Goal: Complete application form

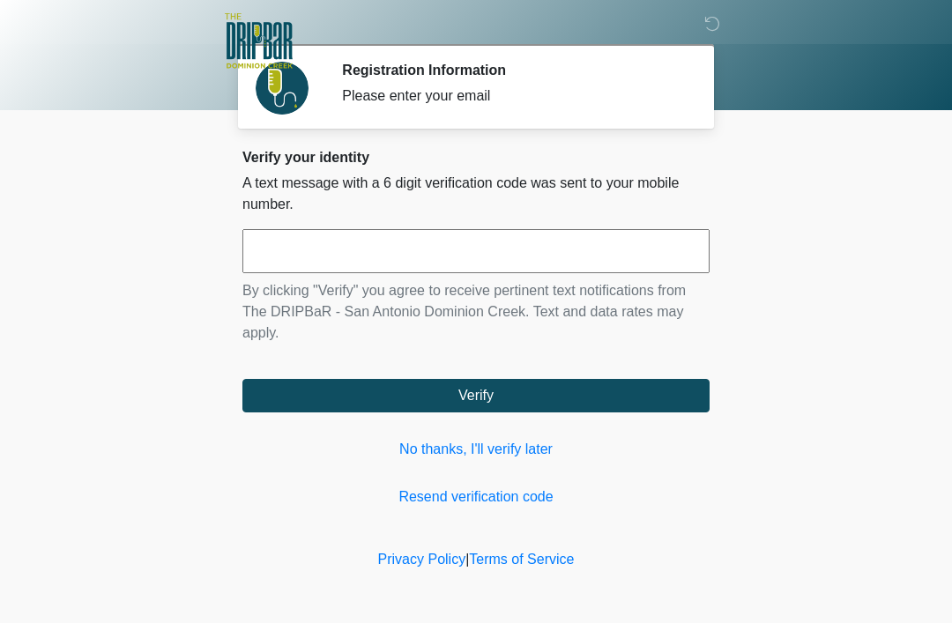
click at [612, 236] on input "text" at bounding box center [475, 251] width 467 height 44
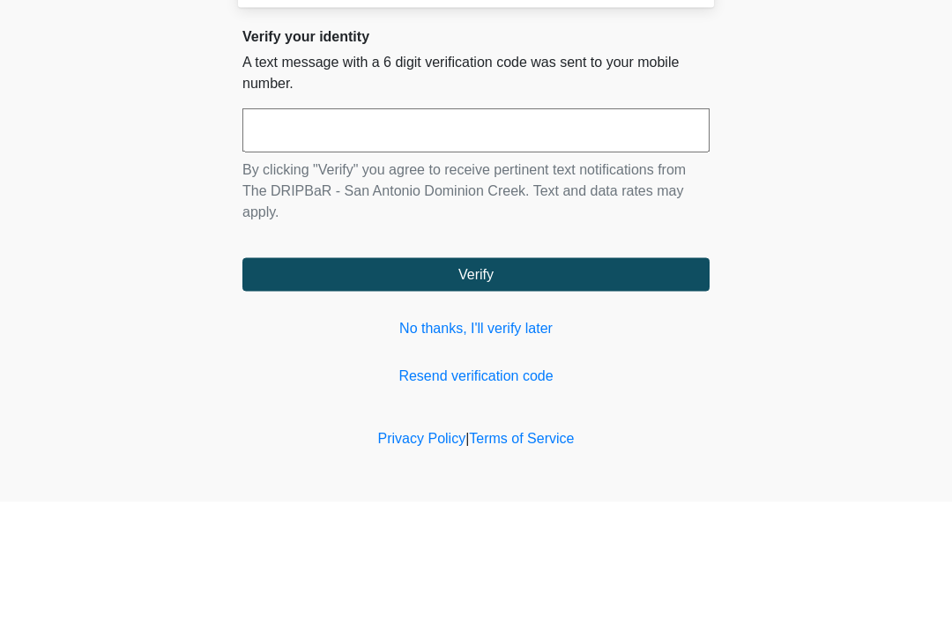
click at [145, 168] on body "‎ ‎ ‎ ‎ Registration Information Please enter your email Please connect to Wi-F…" at bounding box center [476, 311] width 952 height 623
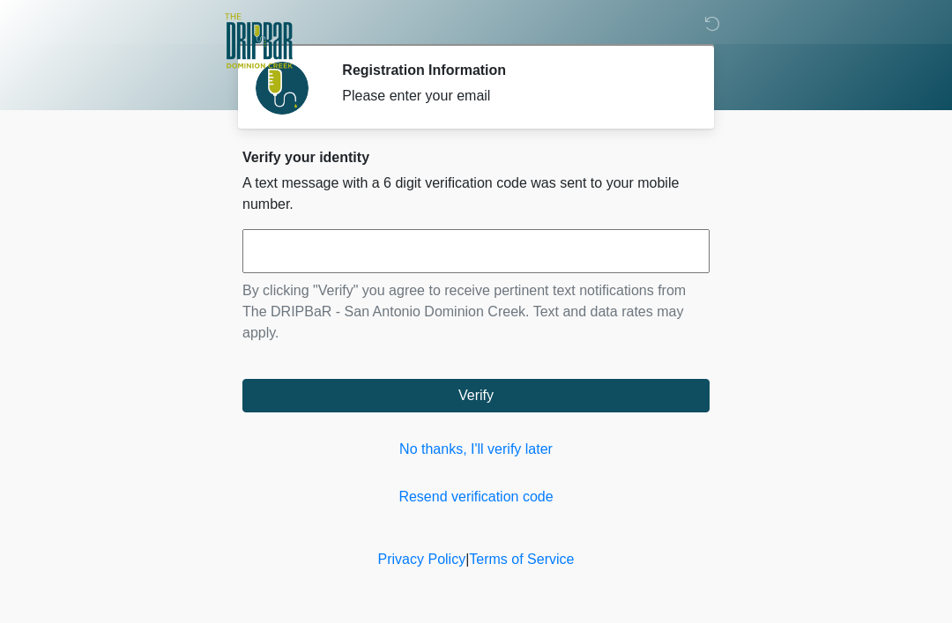
click at [449, 256] on input "text" at bounding box center [475, 251] width 467 height 44
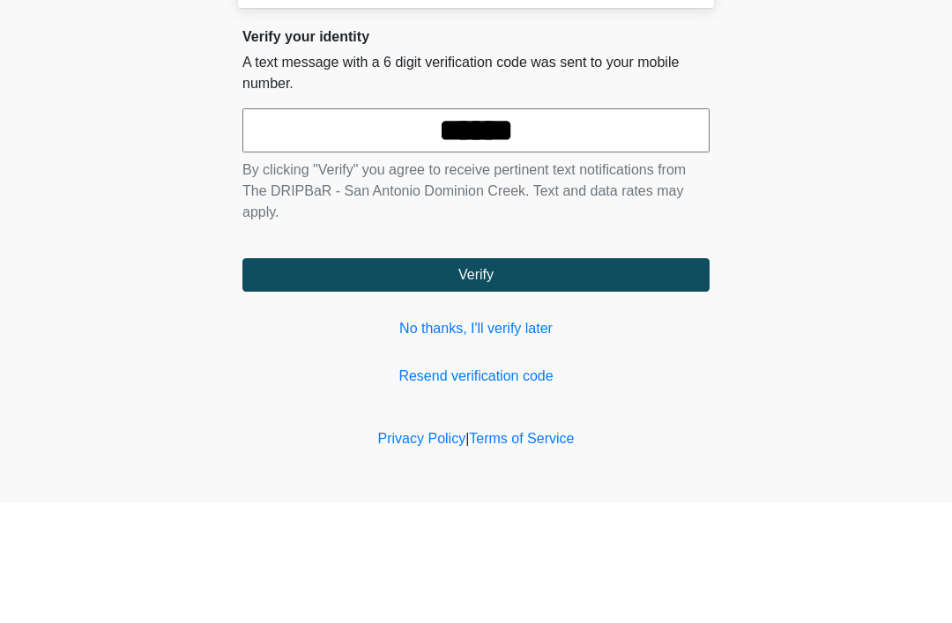
type input "******"
click at [824, 84] on body "‎ ‎ ‎ ‎ Registration Information Please enter your email Please connect to Wi-F…" at bounding box center [476, 311] width 952 height 623
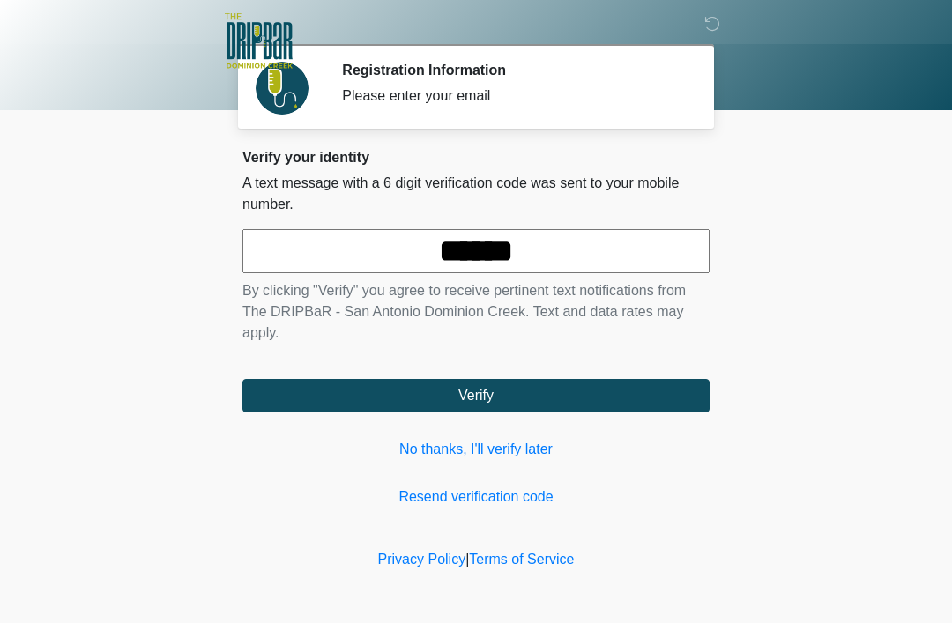
click at [662, 373] on form "****** By clicking "Verify" you agree to receive pertinent text notifications f…" at bounding box center [475, 320] width 467 height 183
click at [622, 389] on button "Verify" at bounding box center [475, 395] width 467 height 33
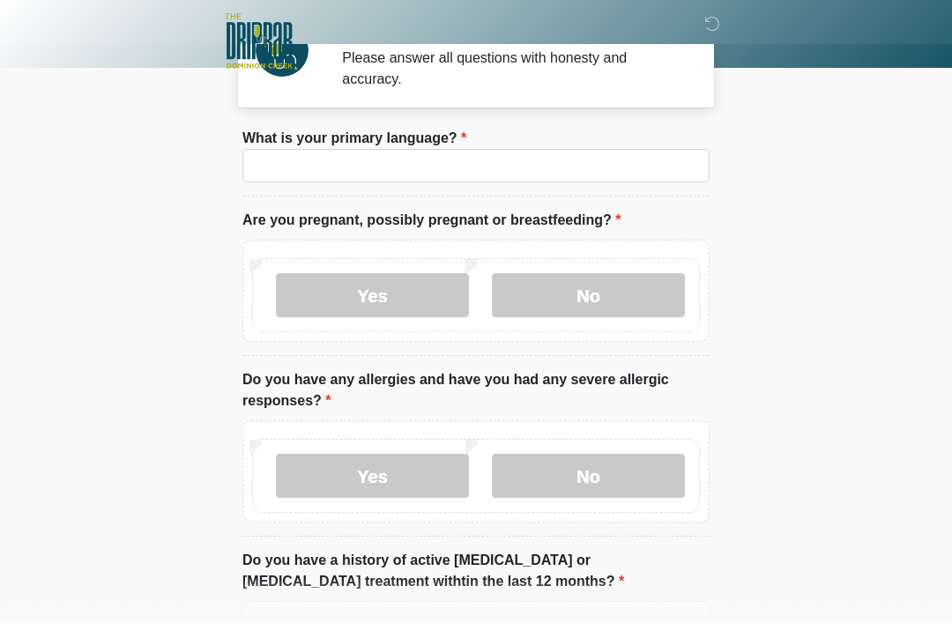
scroll to position [31, 0]
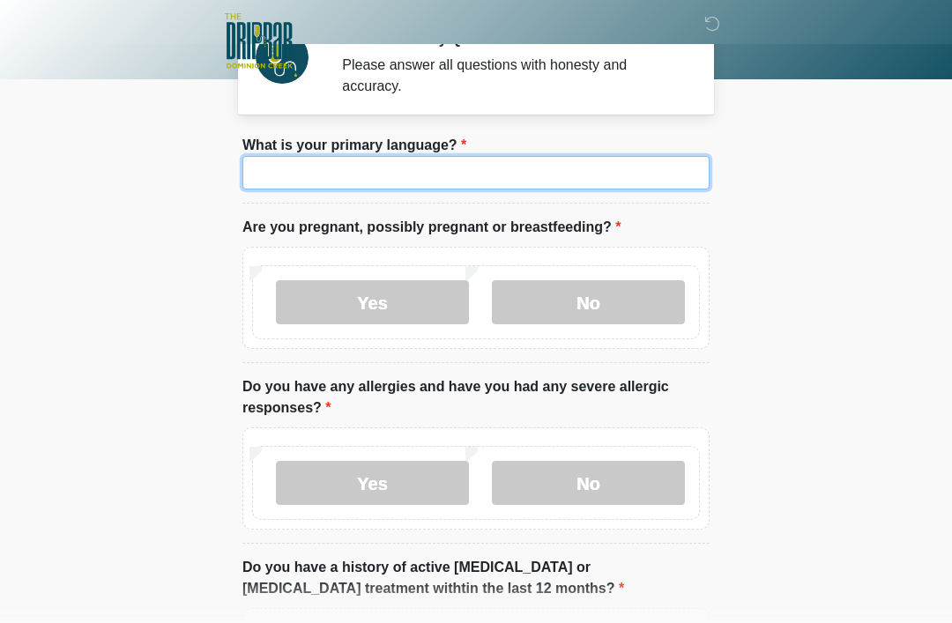
click at [423, 180] on input "What is your primary language?" at bounding box center [475, 172] width 467 height 33
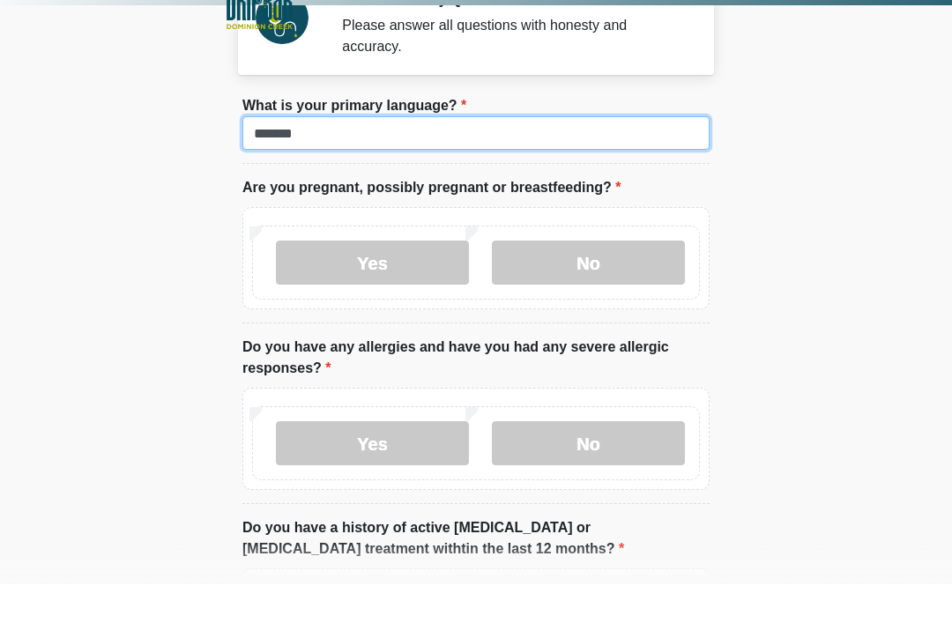
type input "*******"
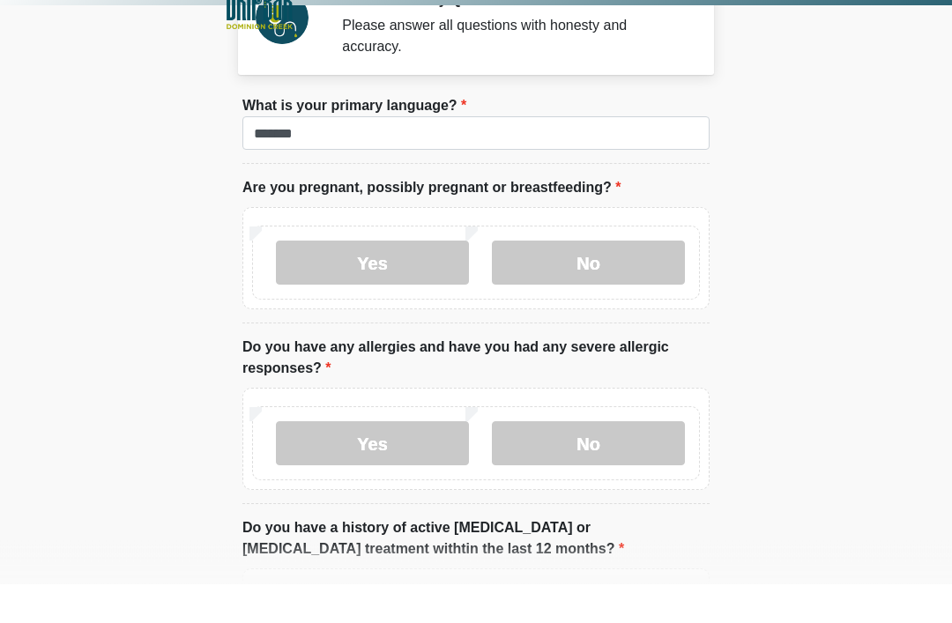
click at [635, 280] on label "No" at bounding box center [588, 302] width 193 height 44
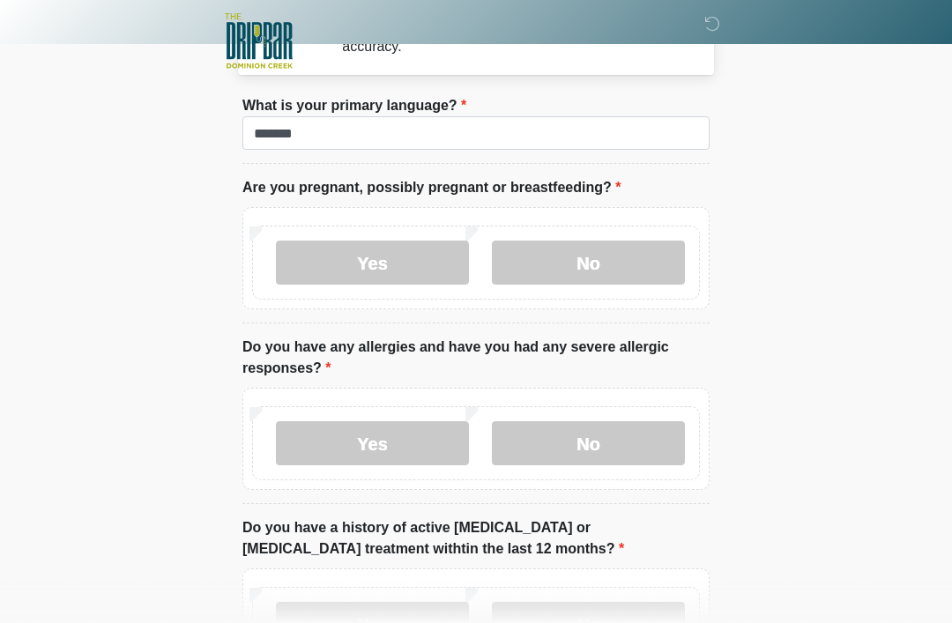
click at [620, 441] on label "No" at bounding box center [588, 443] width 193 height 44
click at [614, 622] on label "No" at bounding box center [588, 624] width 193 height 44
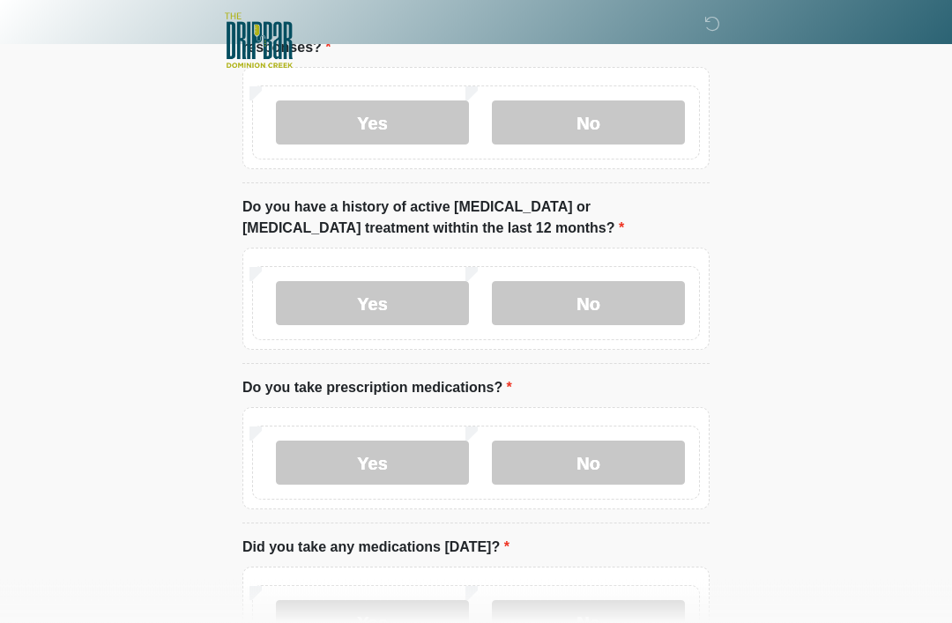
scroll to position [391, 0]
click at [604, 460] on label "No" at bounding box center [588, 463] width 193 height 44
click at [613, 620] on label "No" at bounding box center [588, 621] width 193 height 44
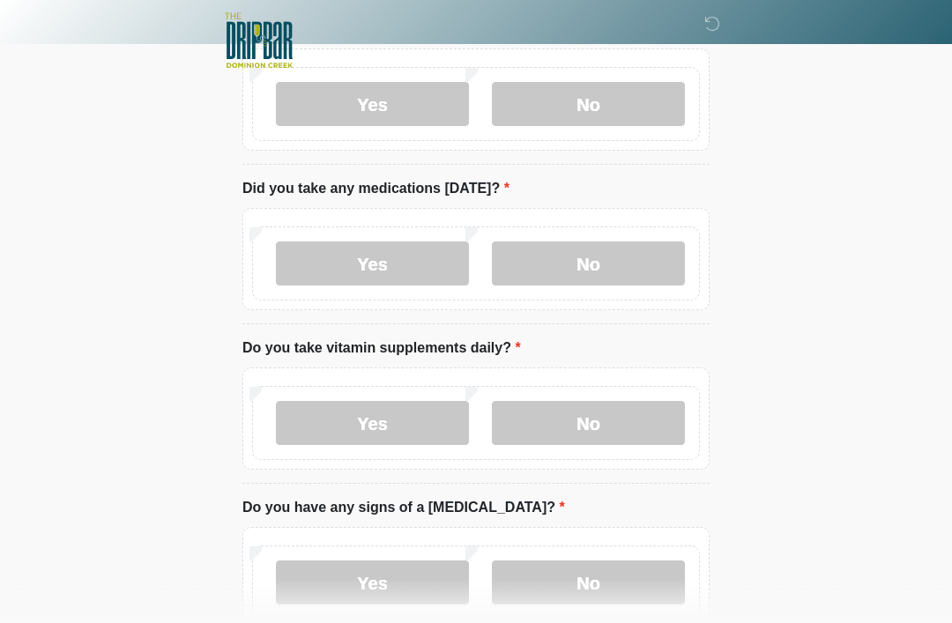
scroll to position [751, 0]
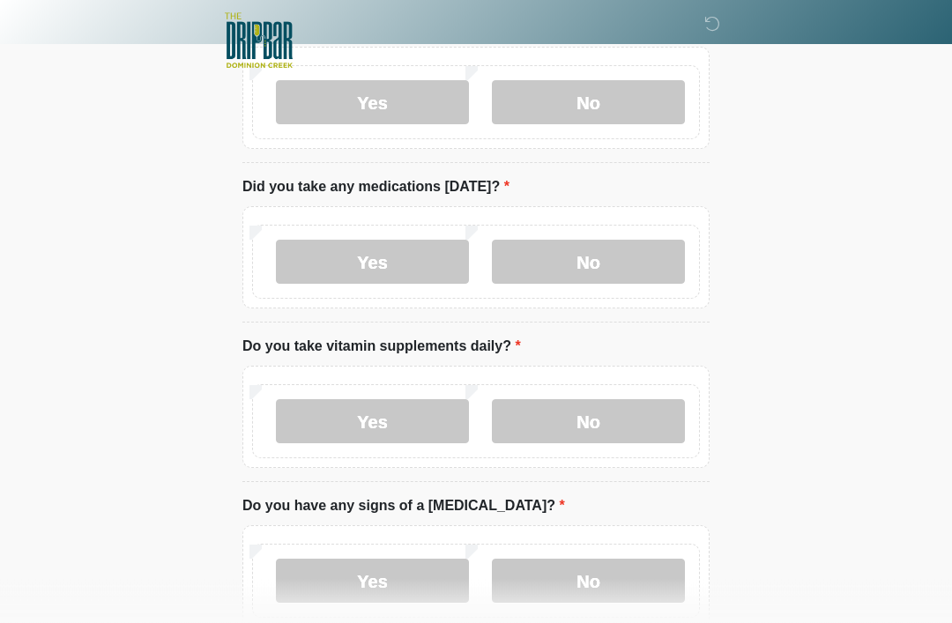
click at [380, 419] on label "Yes" at bounding box center [372, 422] width 193 height 44
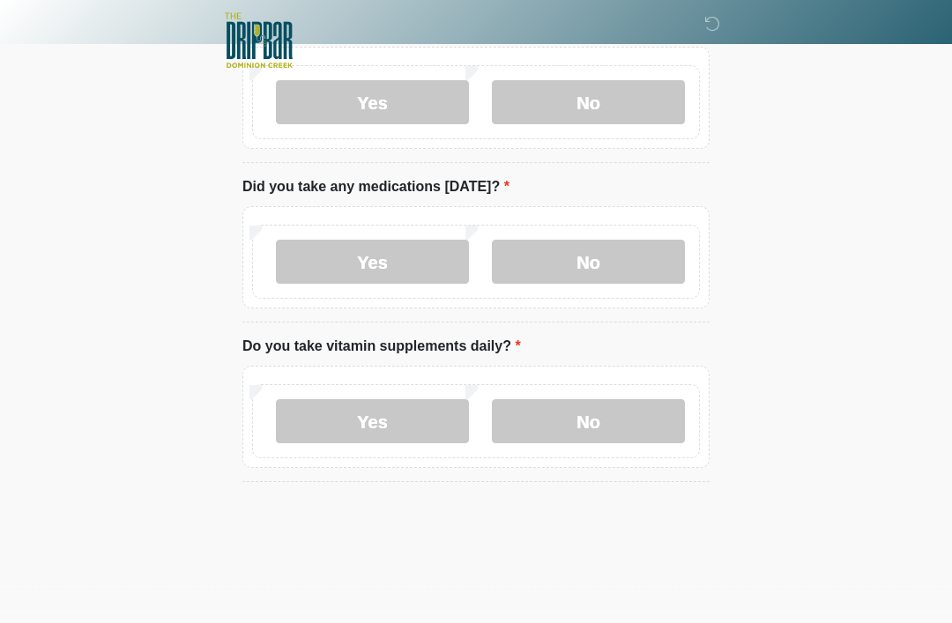
scroll to position [752, 0]
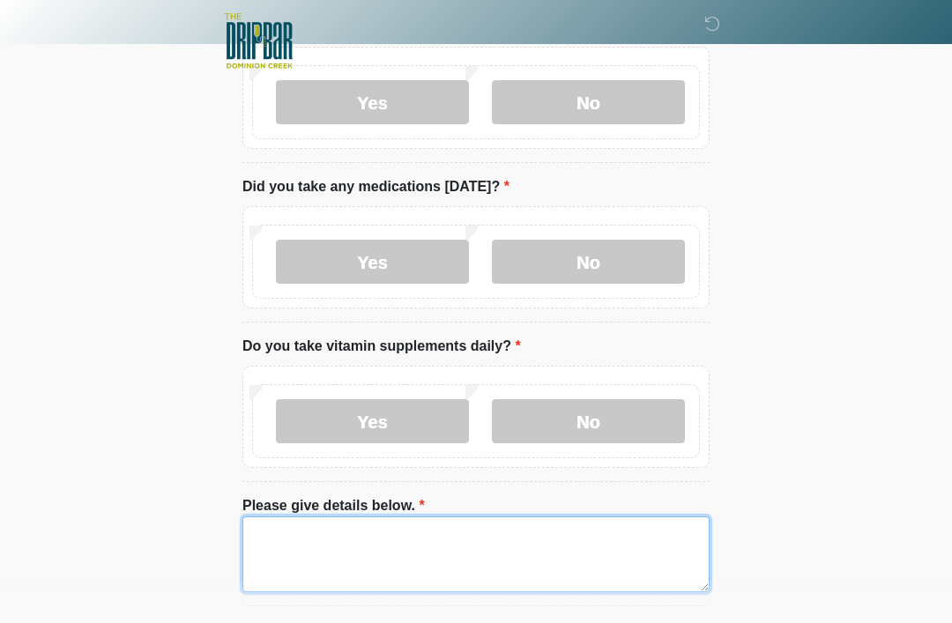
click at [458, 539] on textarea "Please give details below." at bounding box center [475, 554] width 467 height 76
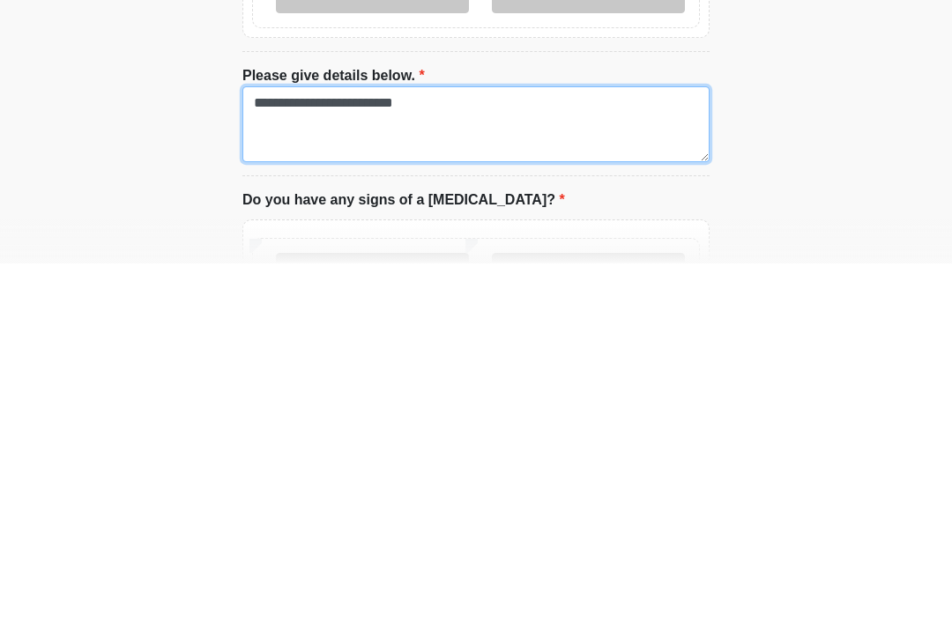
scroll to position [827, 0]
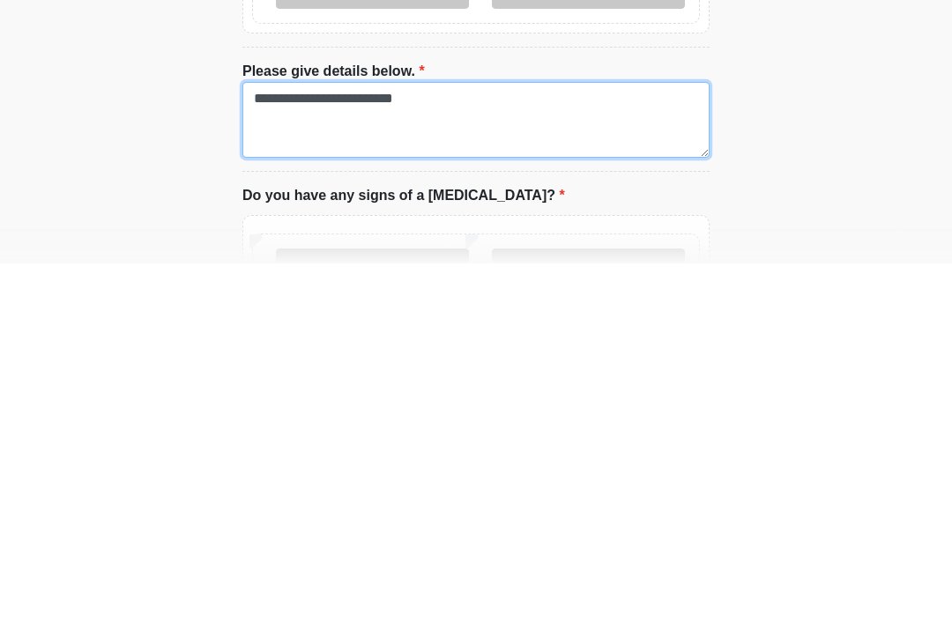
type textarea "**********"
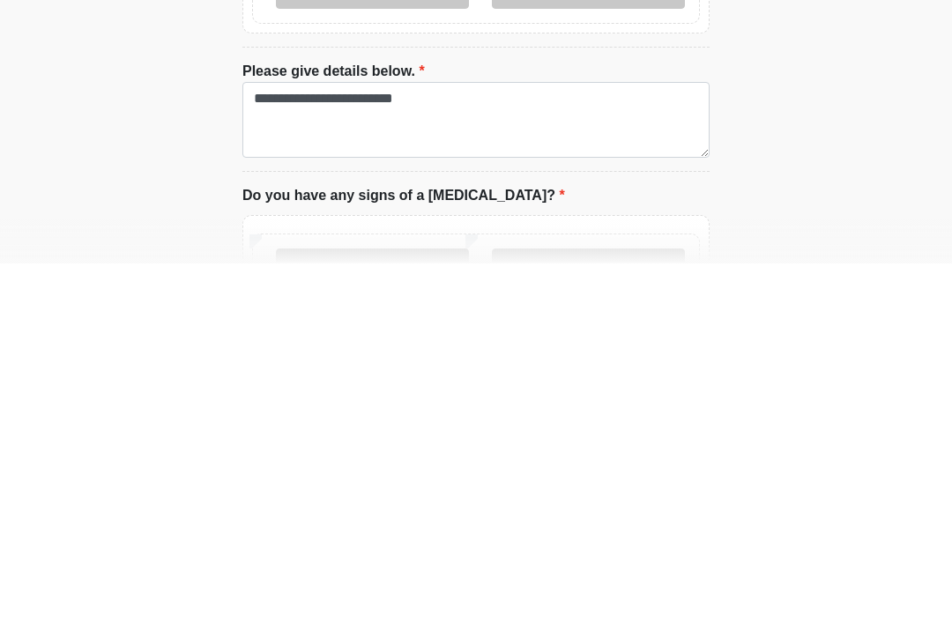
click at [611, 608] on label "No" at bounding box center [588, 630] width 193 height 44
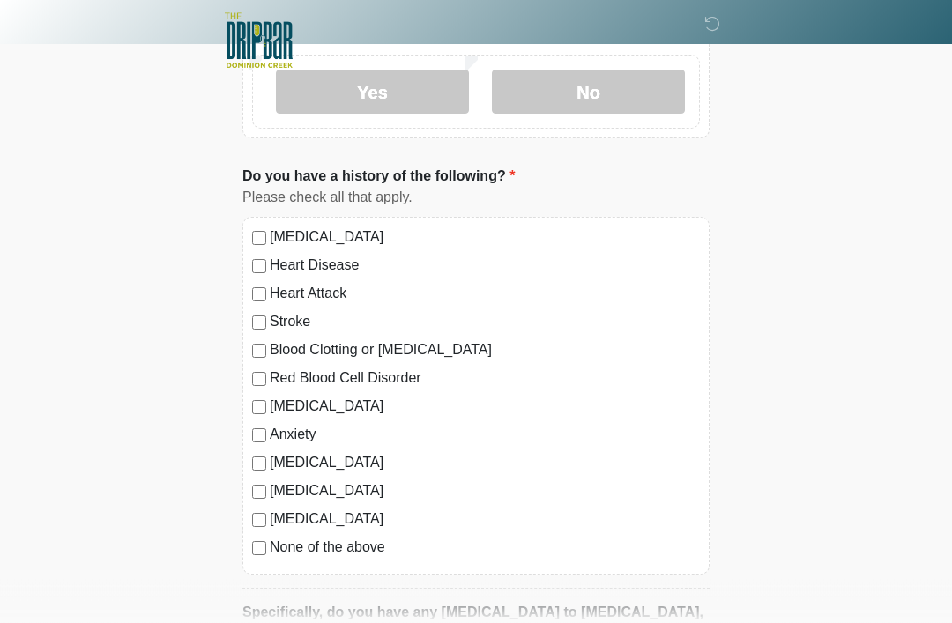
scroll to position [1368, 0]
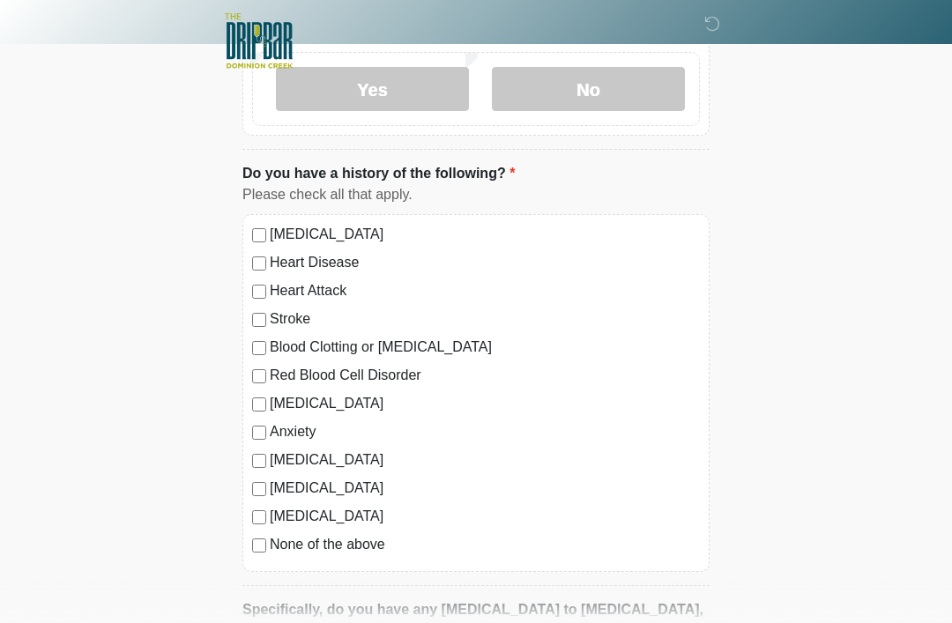
click at [344, 541] on label "None of the above" at bounding box center [485, 544] width 430 height 21
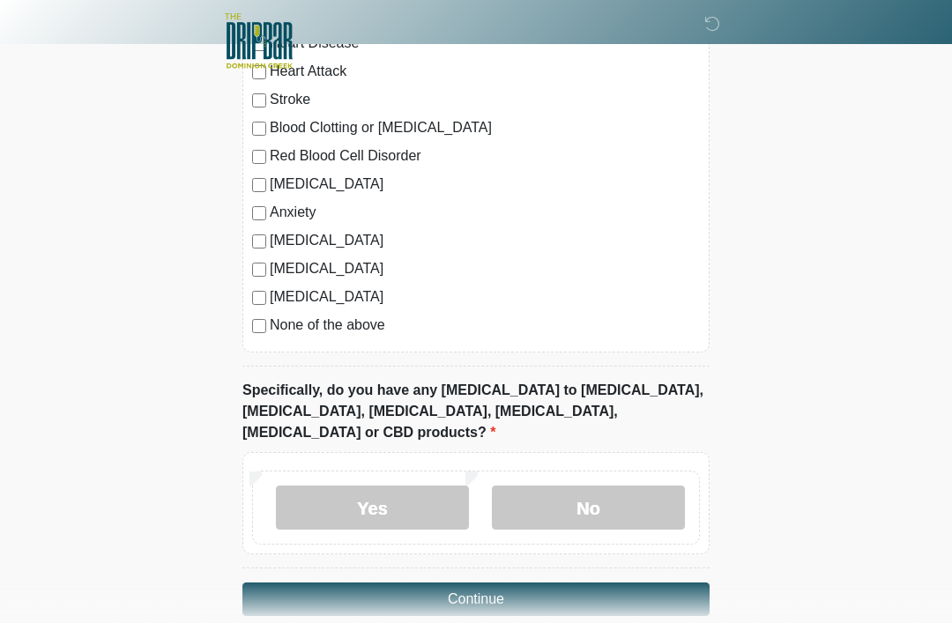
scroll to position [1593, 0]
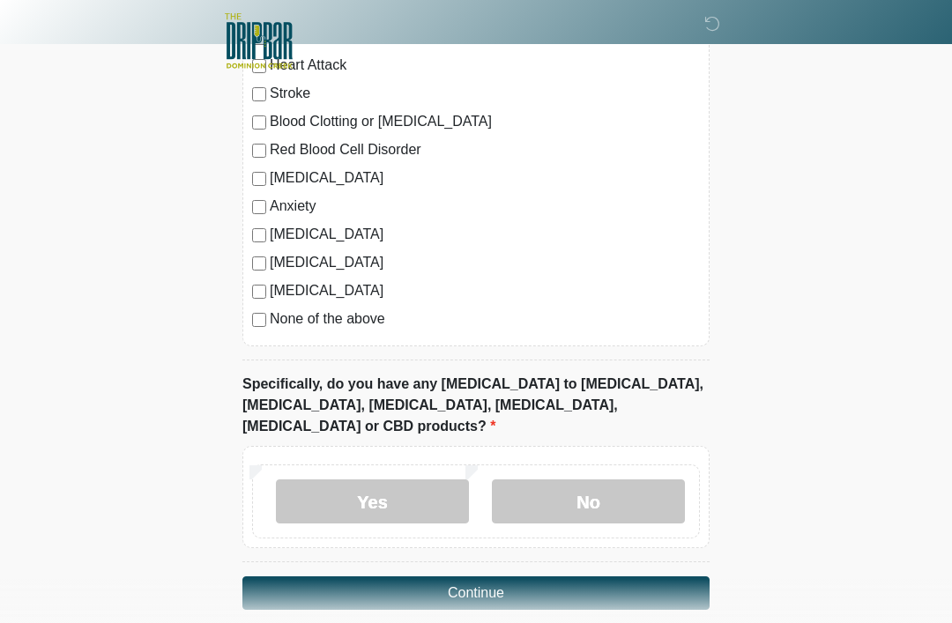
click at [618, 479] on label "No" at bounding box center [588, 501] width 193 height 44
click at [516, 576] on button "Continue" at bounding box center [475, 592] width 467 height 33
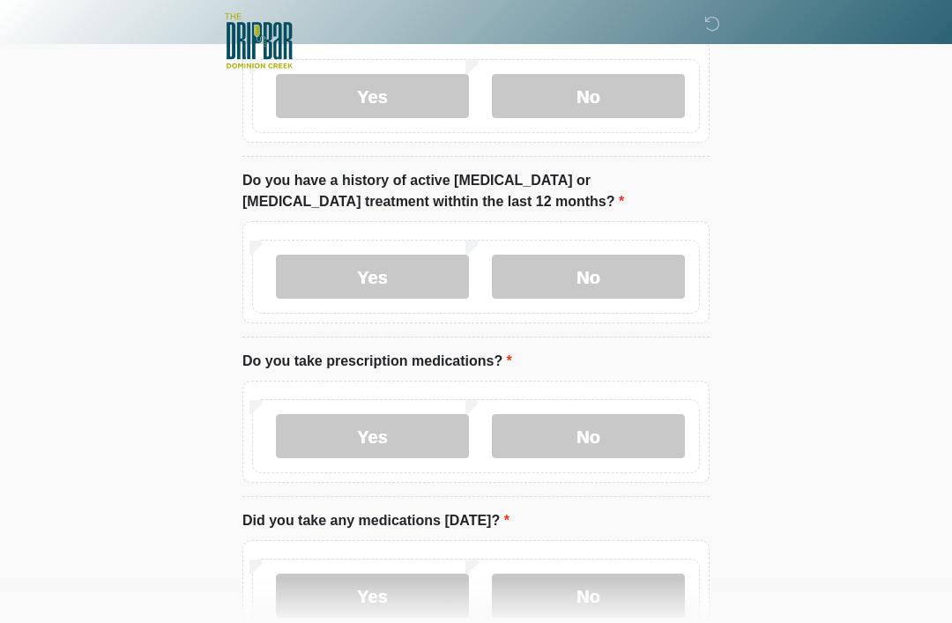
scroll to position [0, 0]
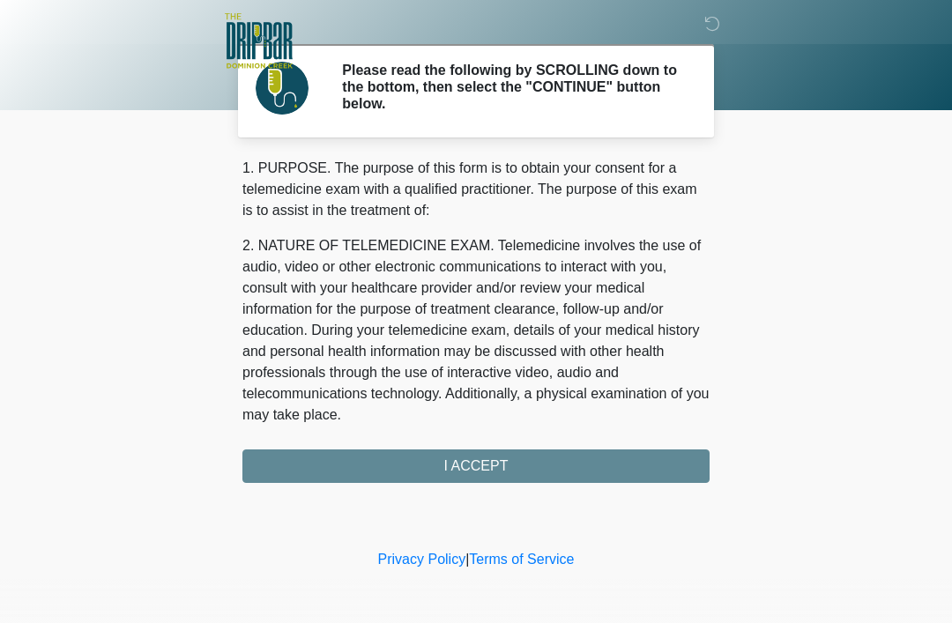
click at [520, 471] on div "1. PURPOSE. The purpose of this form is to obtain your consent for a telemedici…" at bounding box center [475, 320] width 467 height 325
click at [473, 467] on div "1. PURPOSE. The purpose of this form is to obtain your consent for a telemedici…" at bounding box center [475, 320] width 467 height 325
click at [481, 460] on div "1. PURPOSE. The purpose of this form is to obtain your consent for a telemedici…" at bounding box center [475, 320] width 467 height 325
click at [474, 461] on div "1. PURPOSE. The purpose of this form is to obtain your consent for a telemedici…" at bounding box center [475, 320] width 467 height 325
click at [431, 464] on div "1. PURPOSE. The purpose of this form is to obtain your consent for a telemedici…" at bounding box center [475, 320] width 467 height 325
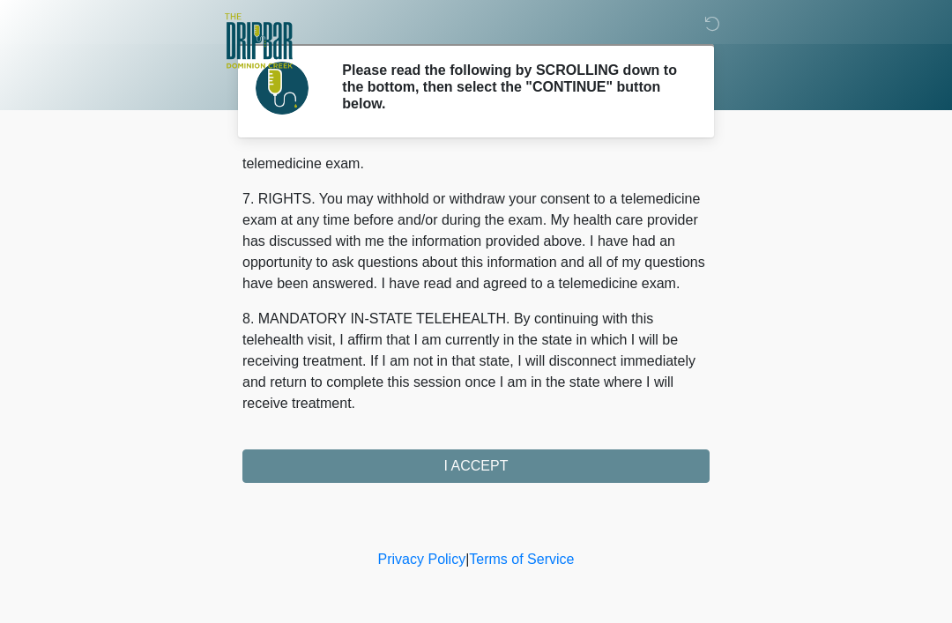
scroll to position [773, 0]
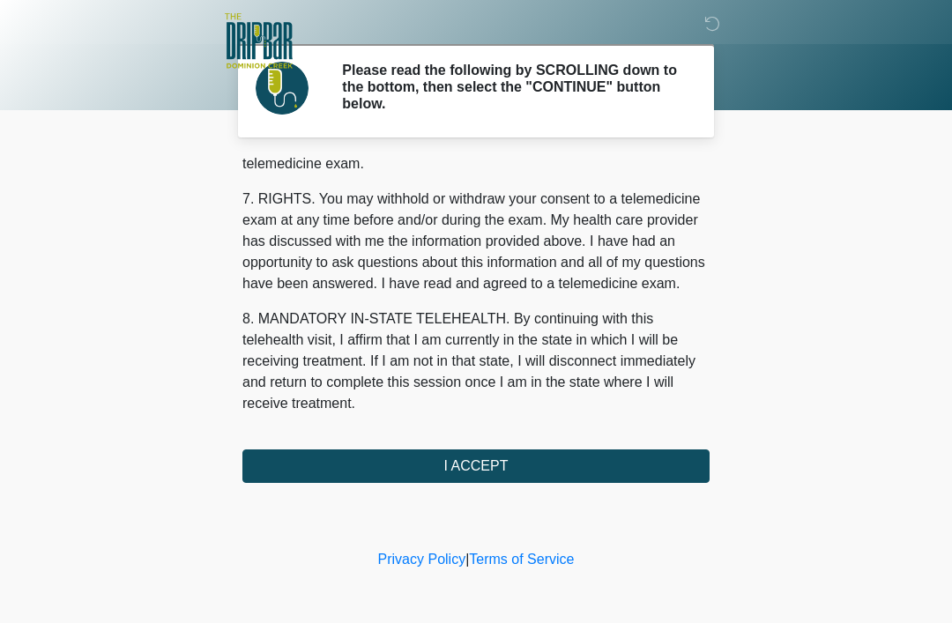
click at [508, 471] on button "I ACCEPT" at bounding box center [475, 465] width 467 height 33
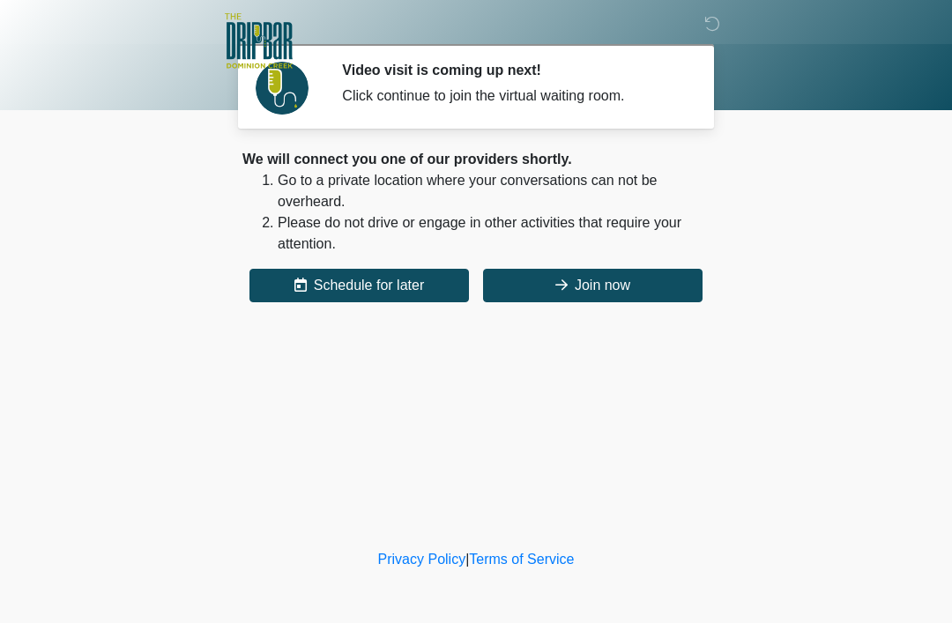
click at [615, 294] on button "Join now" at bounding box center [592, 285] width 219 height 33
